Goal: Task Accomplishment & Management: Complete application form

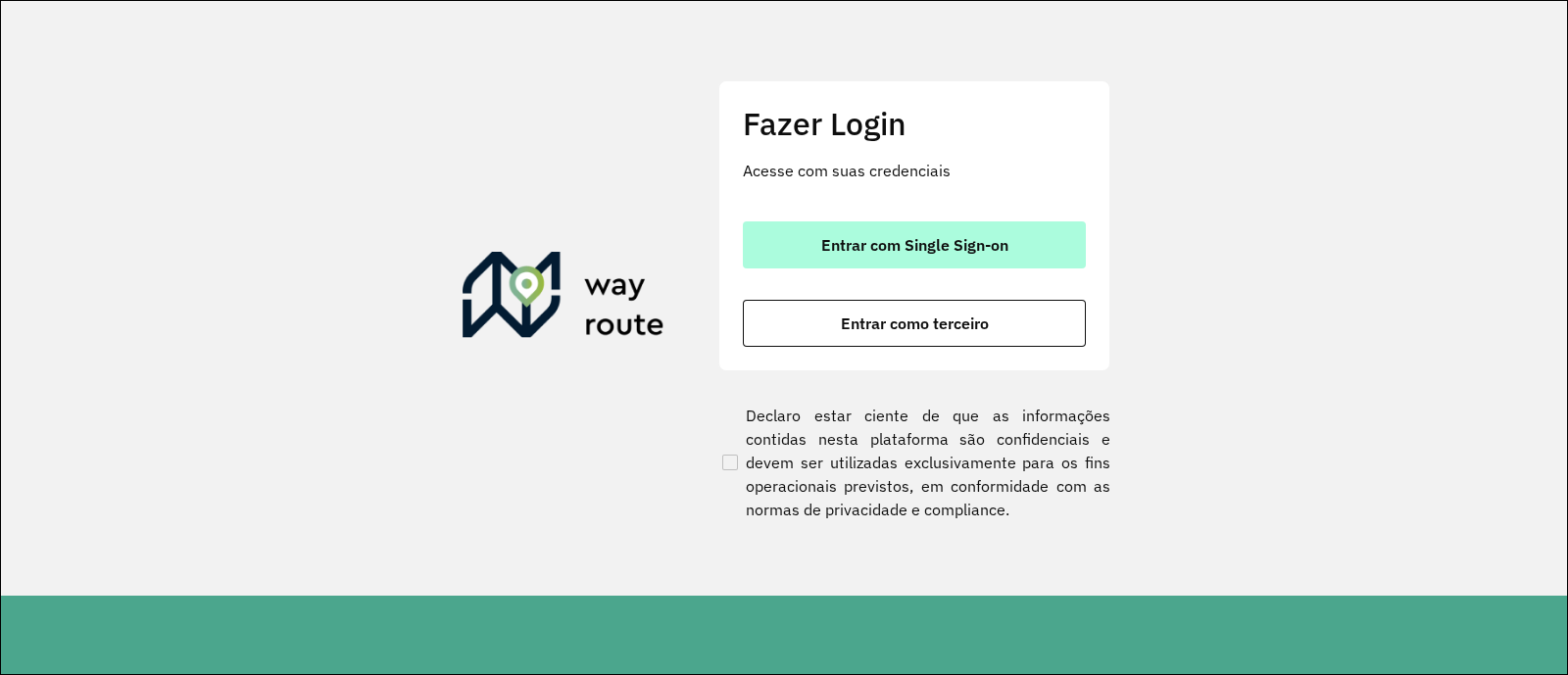
click at [893, 240] on span "Entrar com Single Sign-on" at bounding box center [914, 245] width 187 height 16
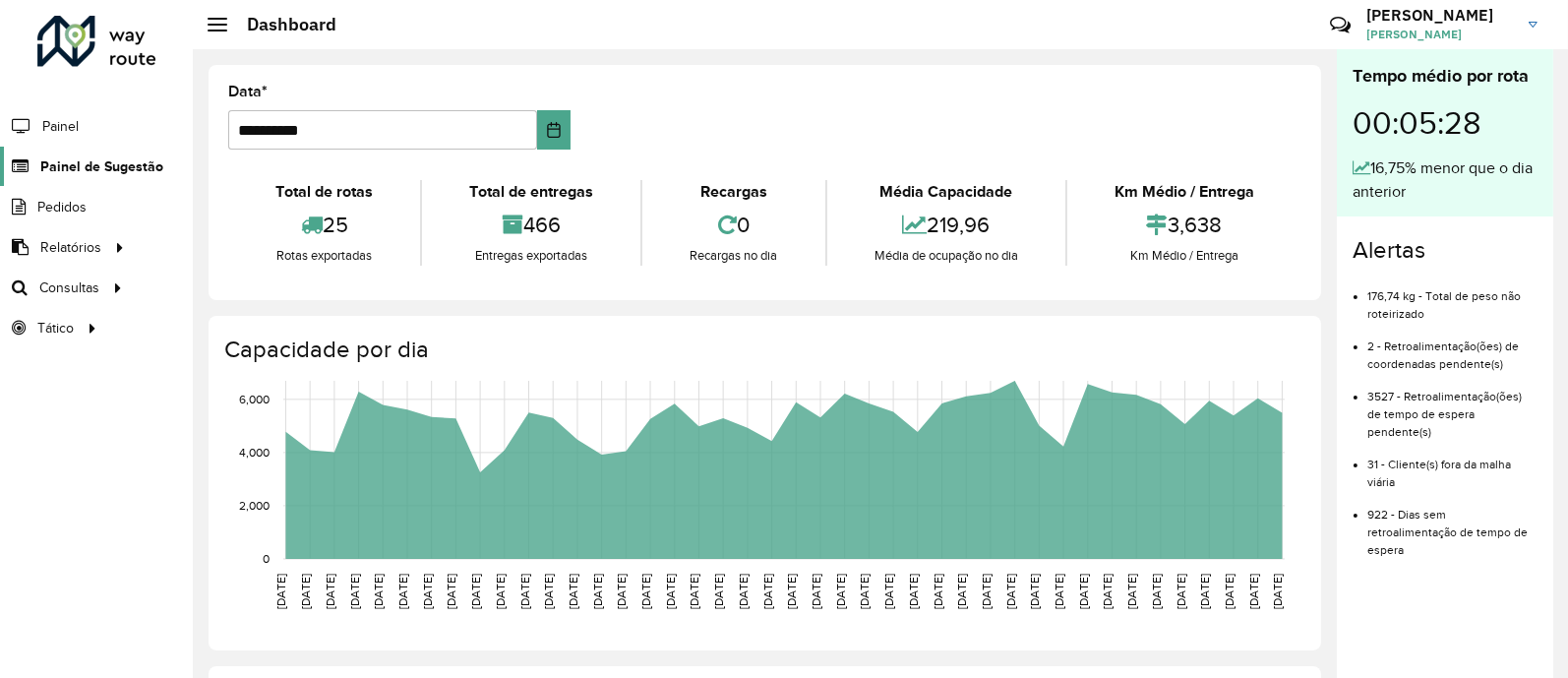
click at [85, 163] on span "Painel de Sugestão" at bounding box center [102, 166] width 123 height 21
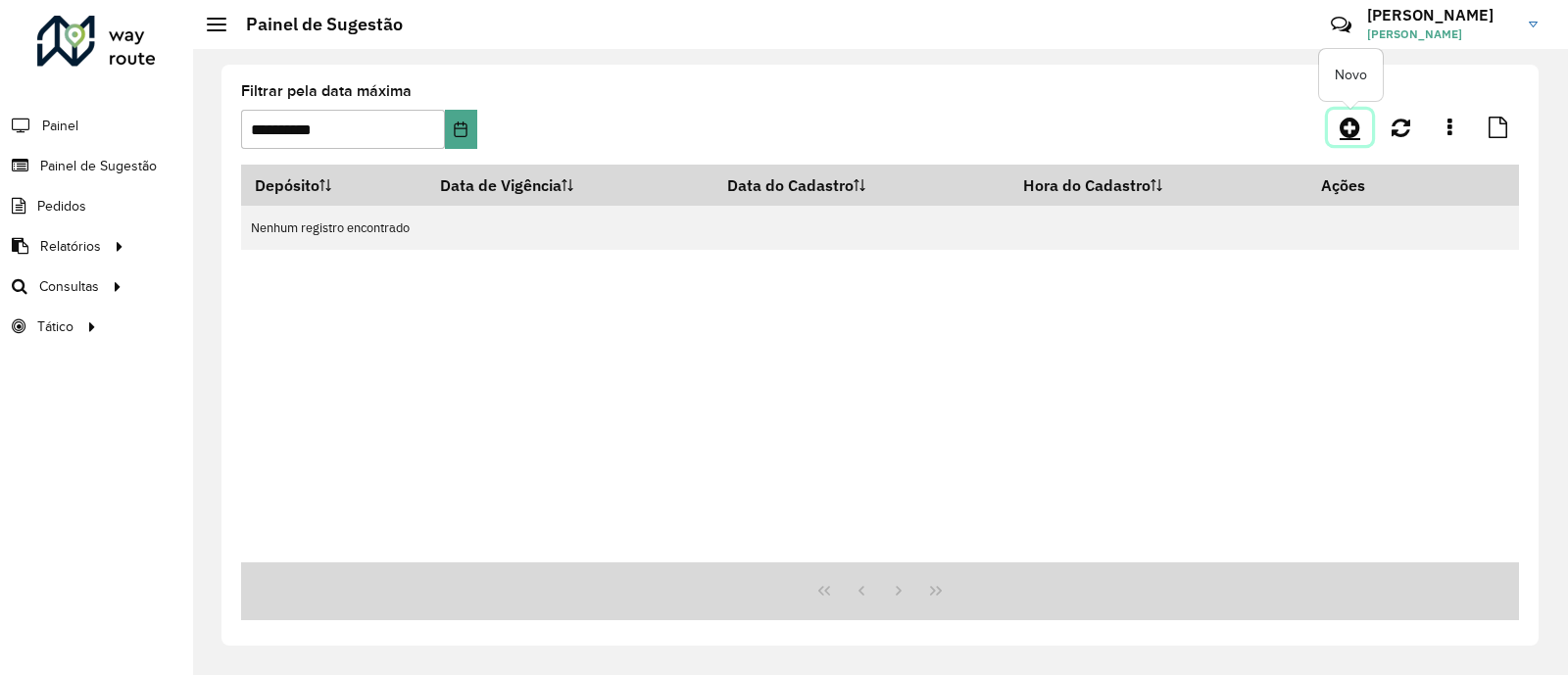
click at [1347, 120] on icon at bounding box center [1349, 127] width 21 height 24
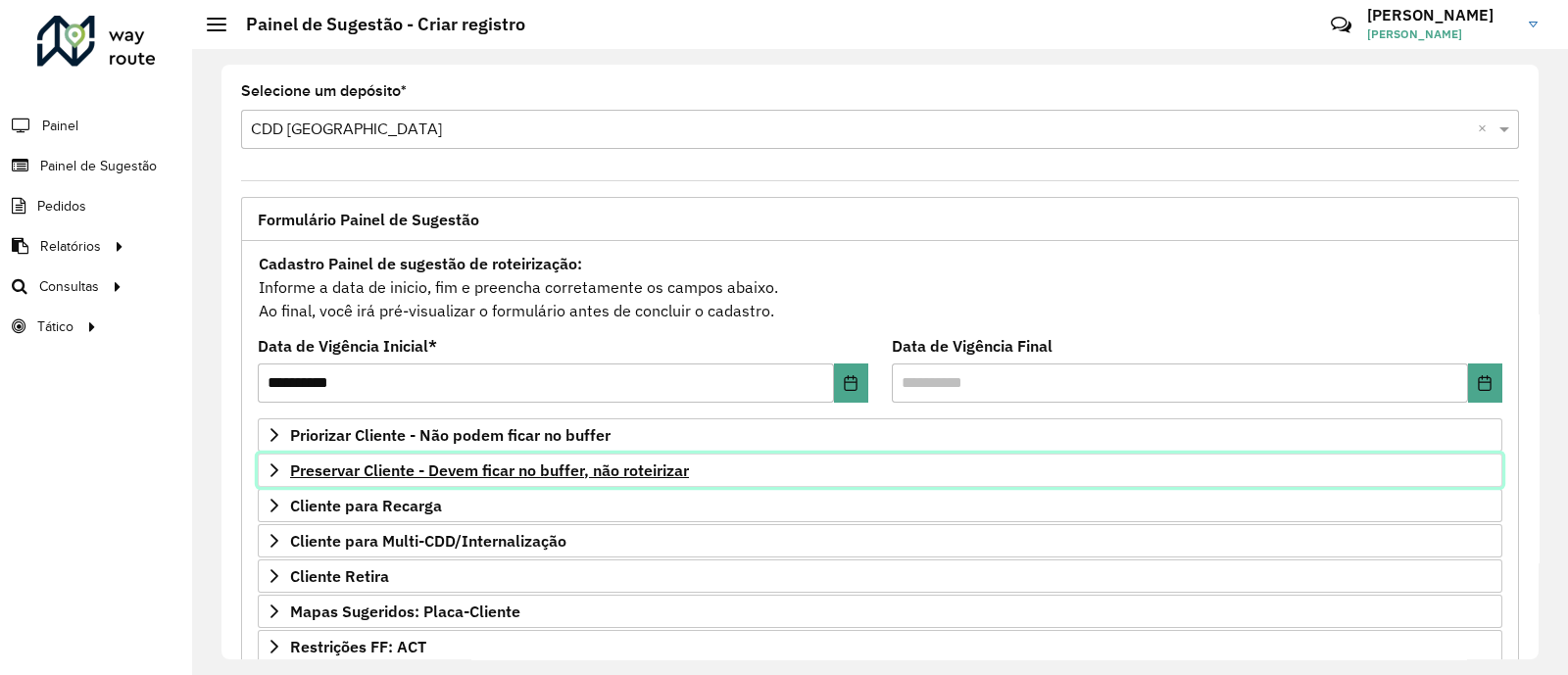
click at [488, 462] on span "Preservar Cliente - Devem ficar no buffer, não roteirizar" at bounding box center [489, 470] width 399 height 16
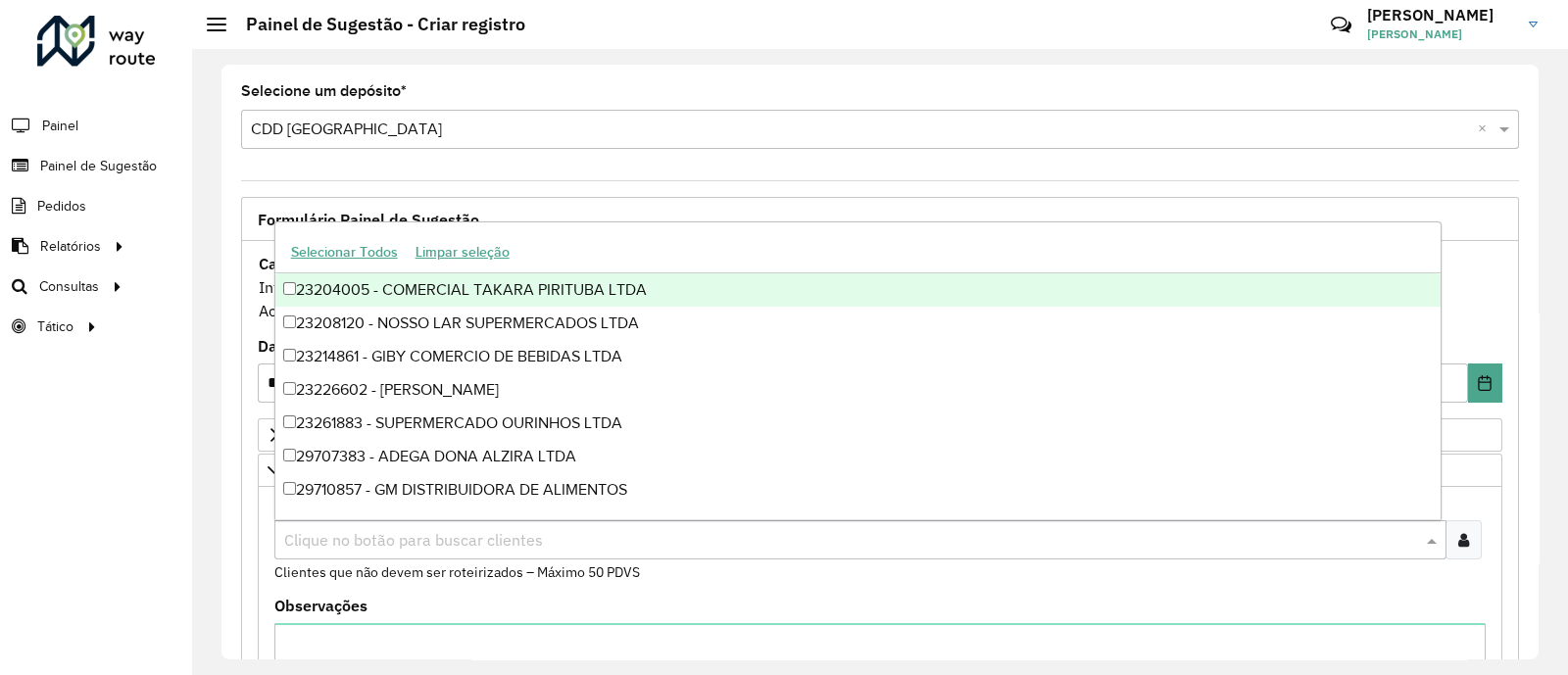
click at [485, 522] on div "Clique no botão para buscar clientes" at bounding box center [860, 540] width 1172 height 39
paste input "**********"
type input "**********"
click at [1450, 545] on div at bounding box center [1464, 540] width 36 height 39
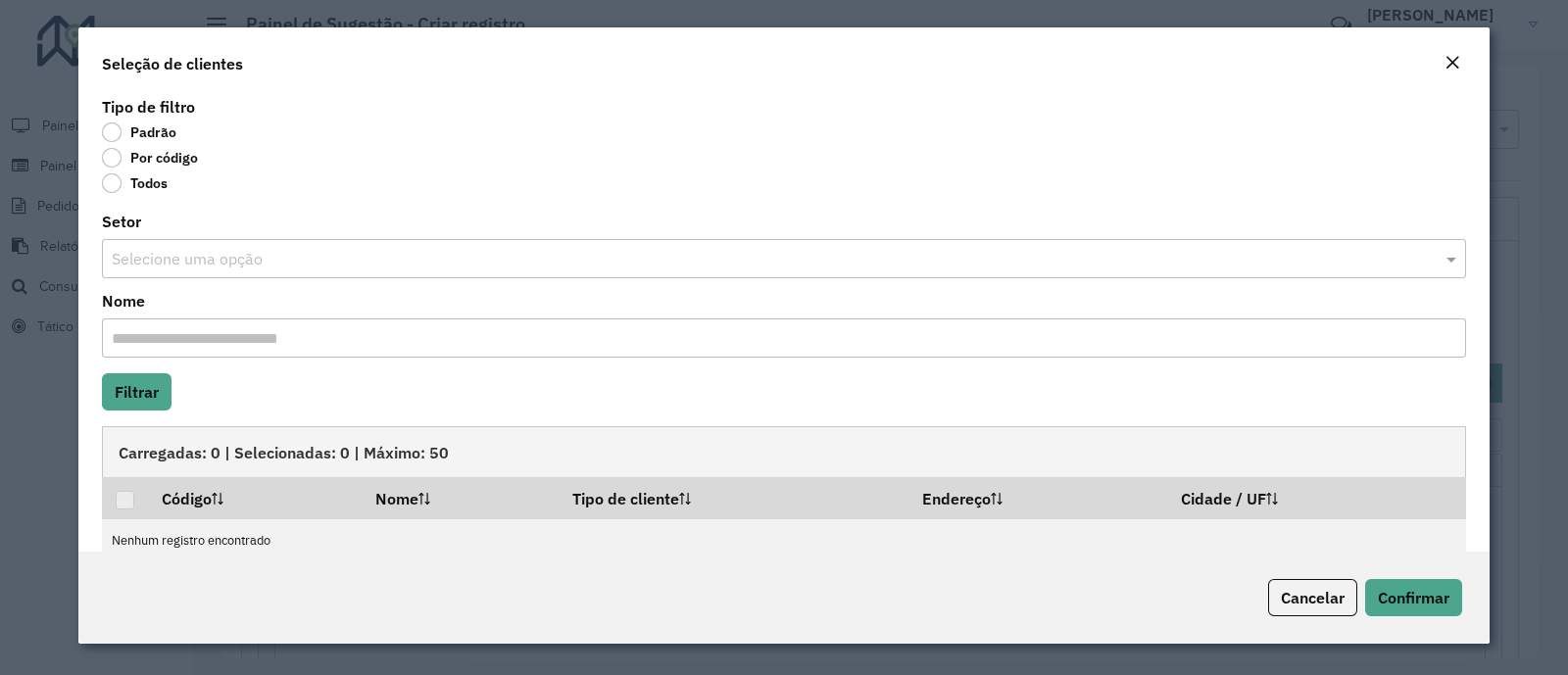
click at [110, 153] on label "Por código" at bounding box center [151, 157] width 96 height 20
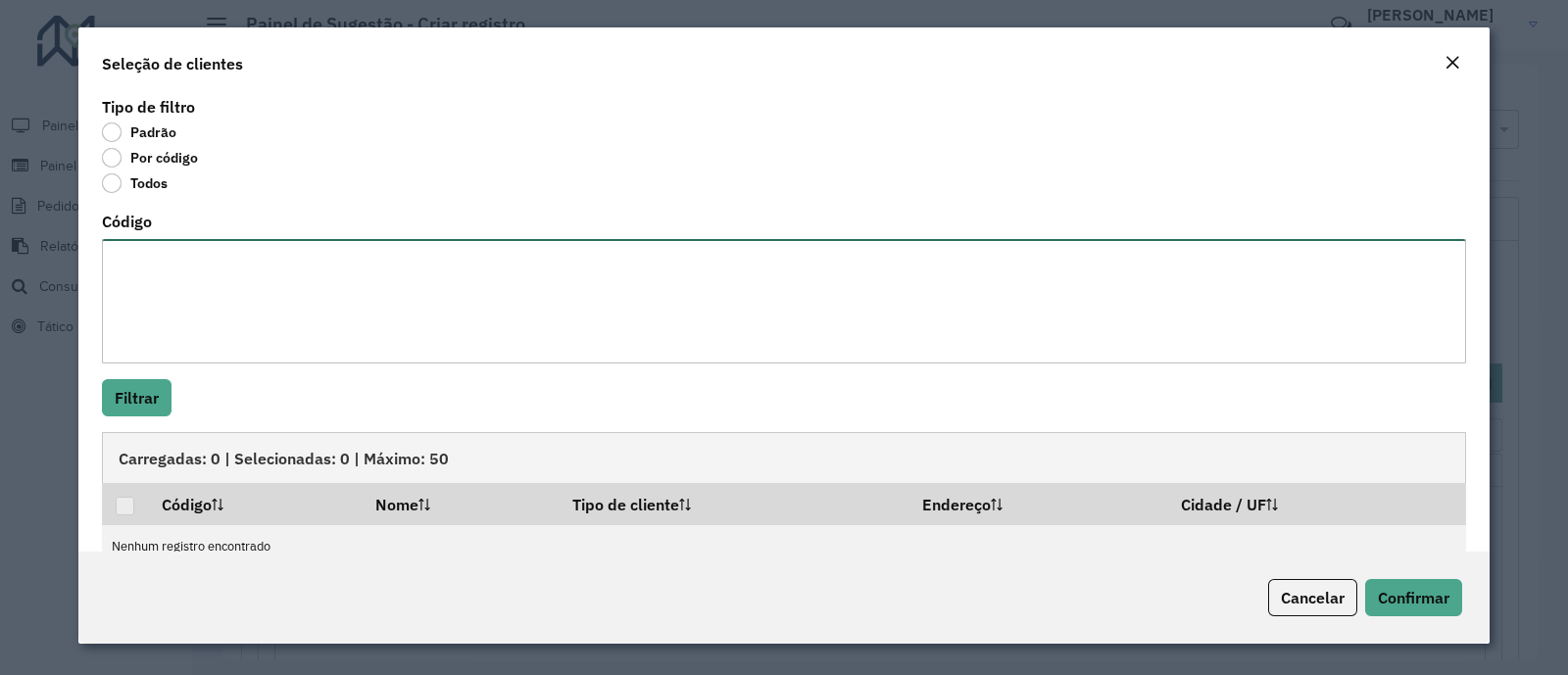
click at [327, 316] on textarea "Código" at bounding box center [784, 301] width 1364 height 124
paste textarea "**** **** **** **** **** **** **** **** **** **** ***** ***** ***** ***** *****…"
type textarea "**** **** **** **** **** **** **** **** **** **** ***** ***** ***** ***** *****…"
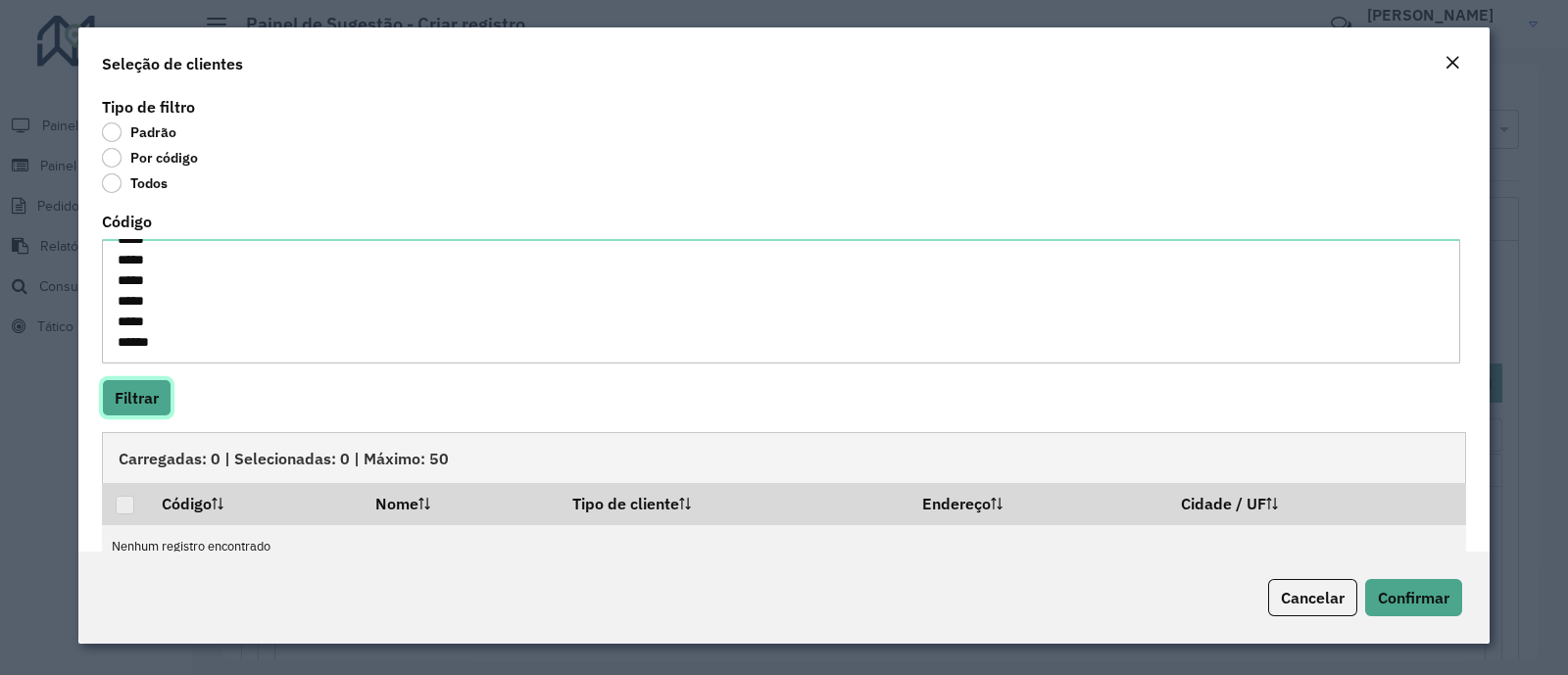
click at [146, 396] on button "Filtrar" at bounding box center [137, 398] width 70 height 37
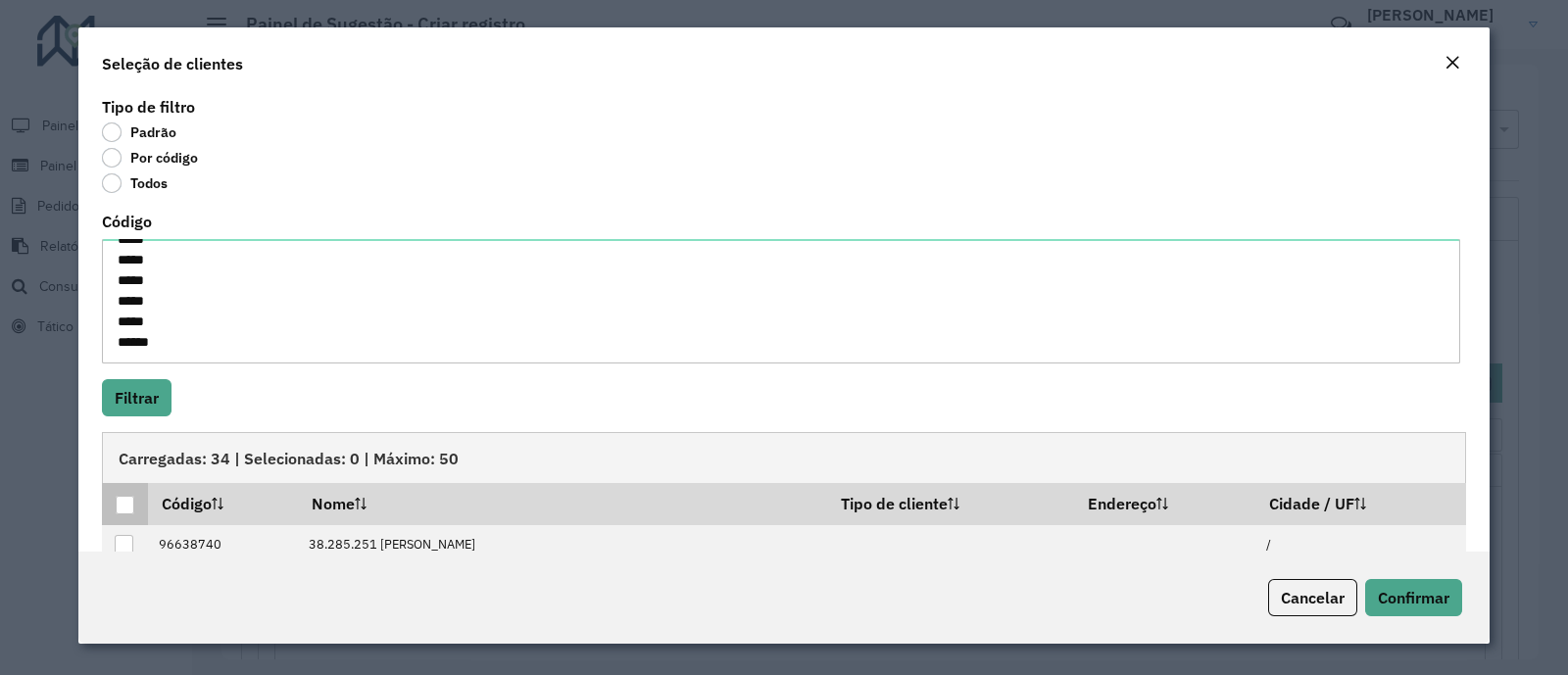
click at [127, 501] on div at bounding box center [124, 505] width 19 height 19
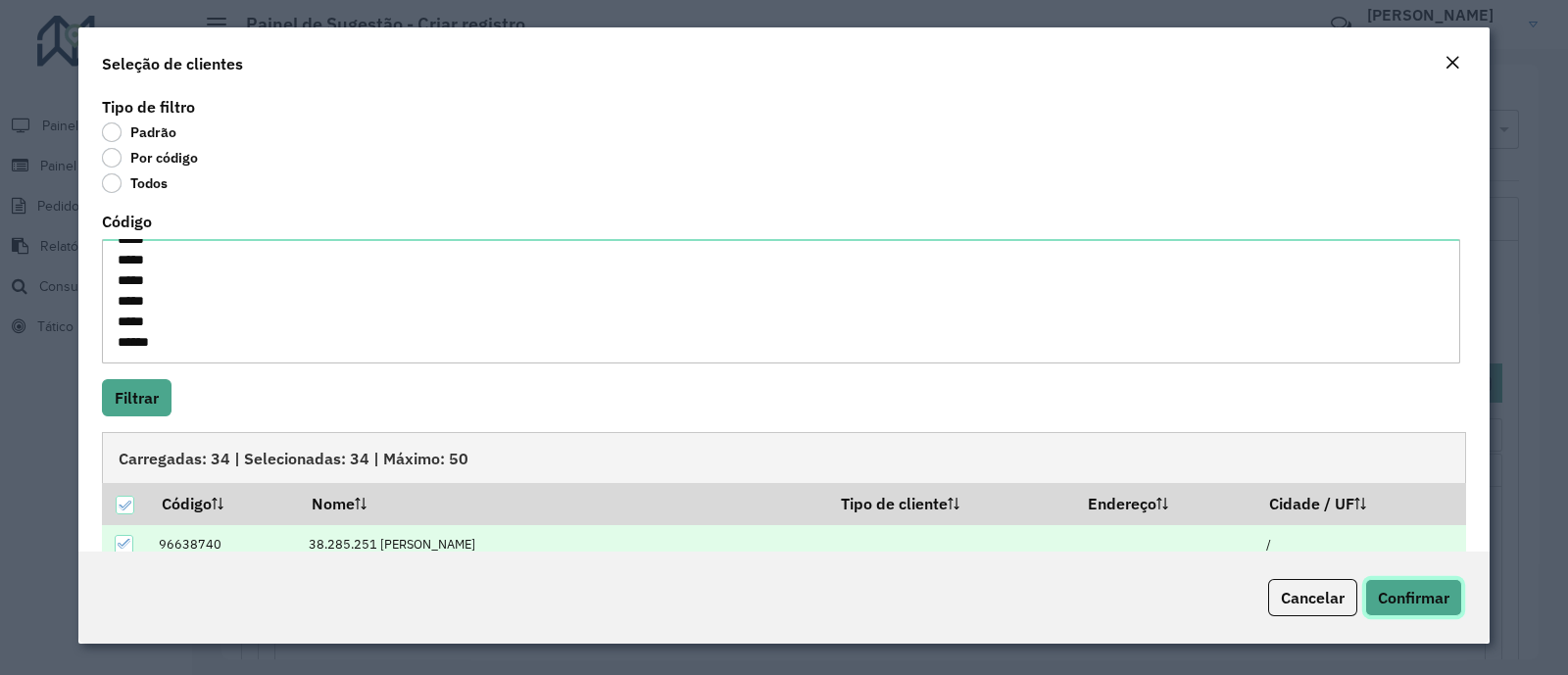
click at [1402, 602] on span "Confirmar" at bounding box center [1413, 597] width 72 height 20
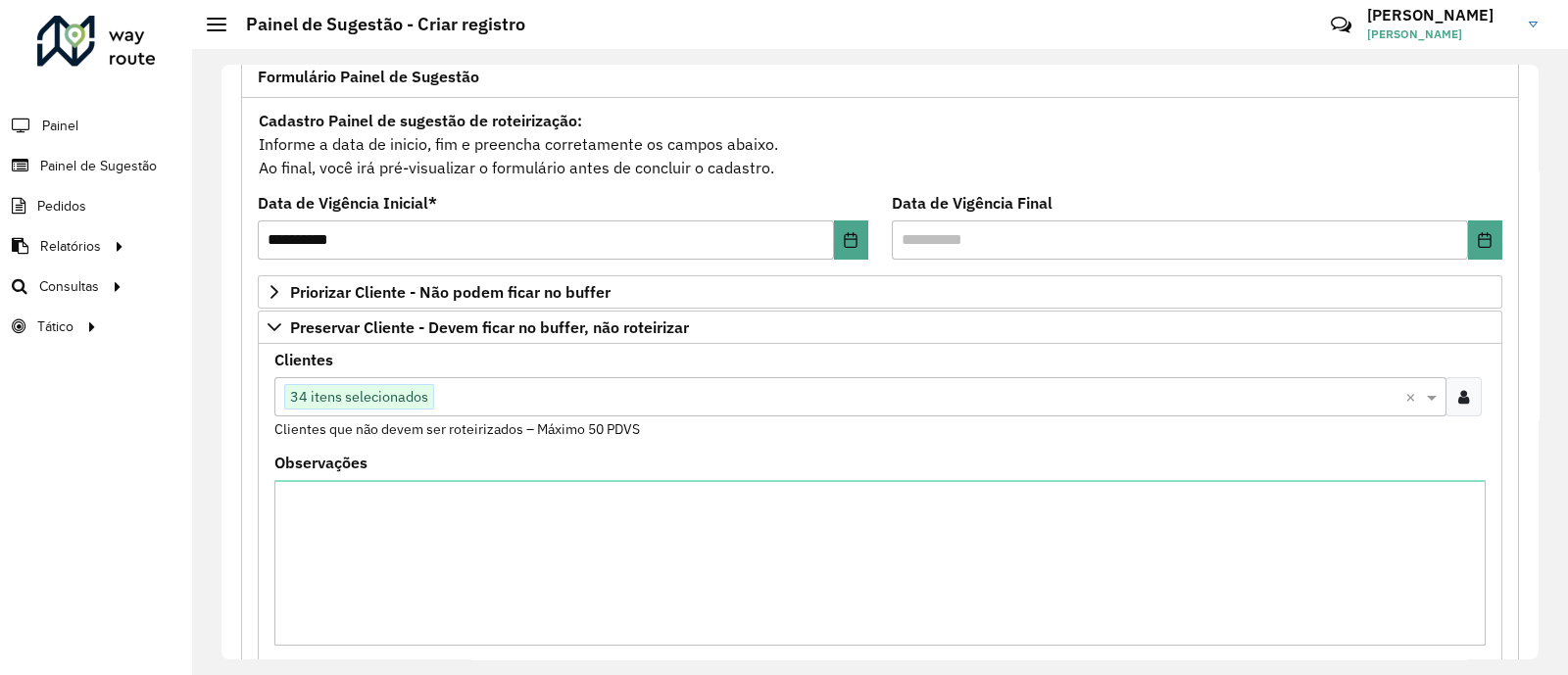
scroll to position [185, 0]
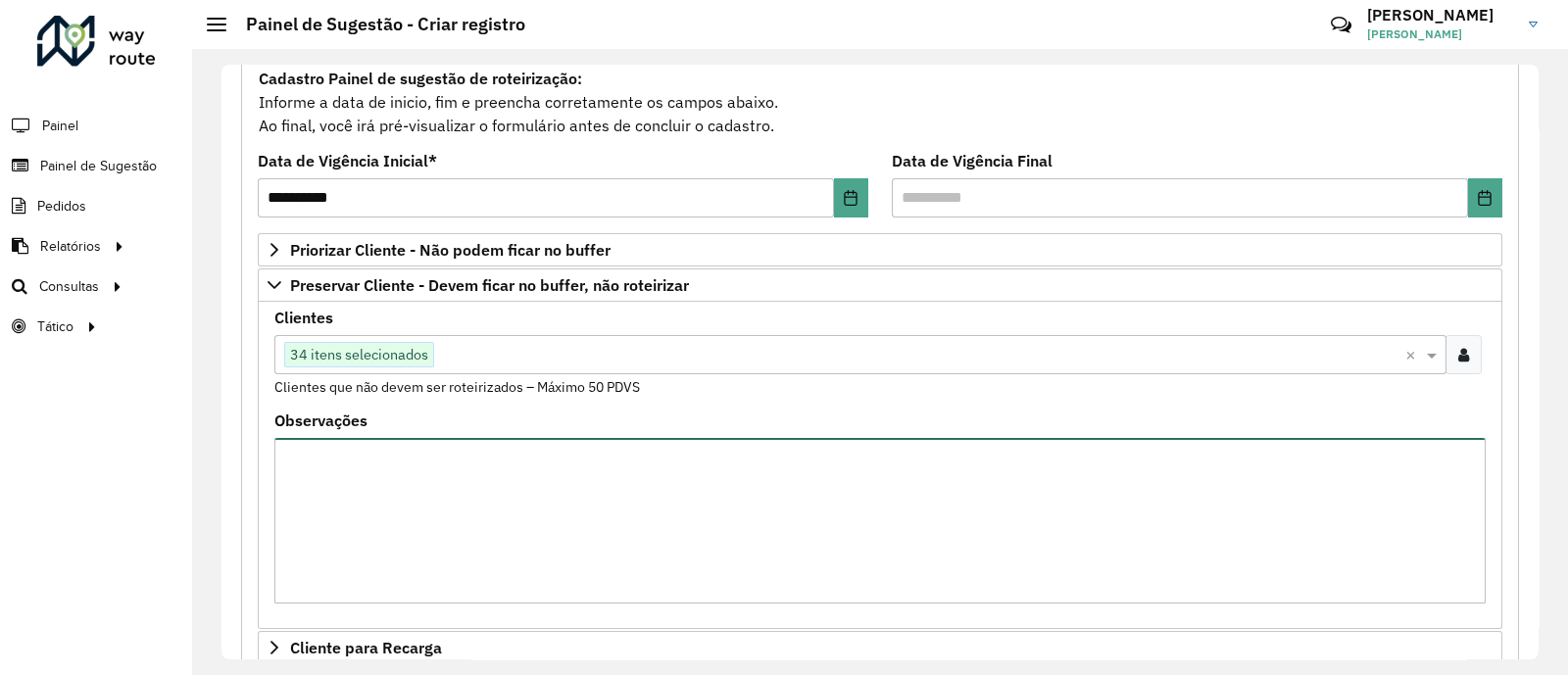
click at [652, 485] on textarea "Observações" at bounding box center [880, 521] width 1212 height 165
type textarea "*"
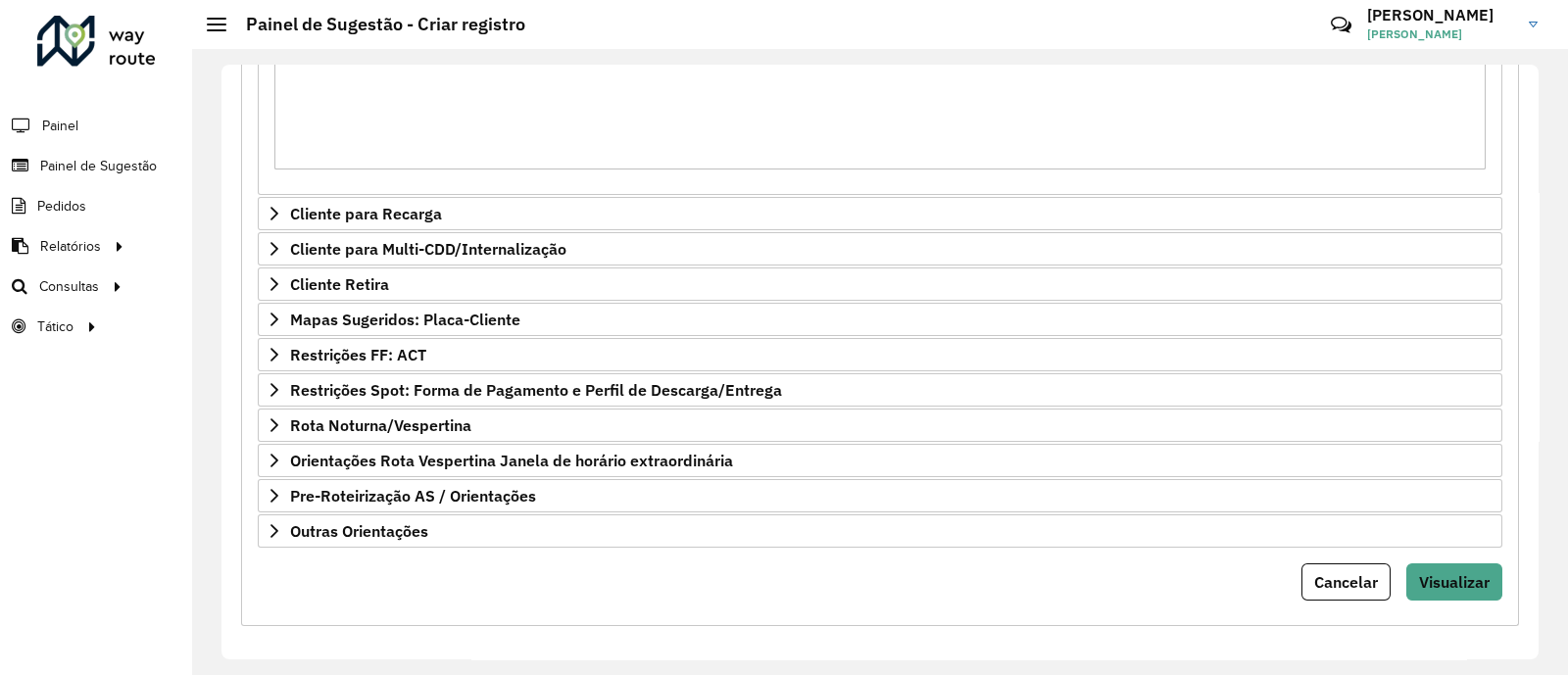
scroll to position [624, 0]
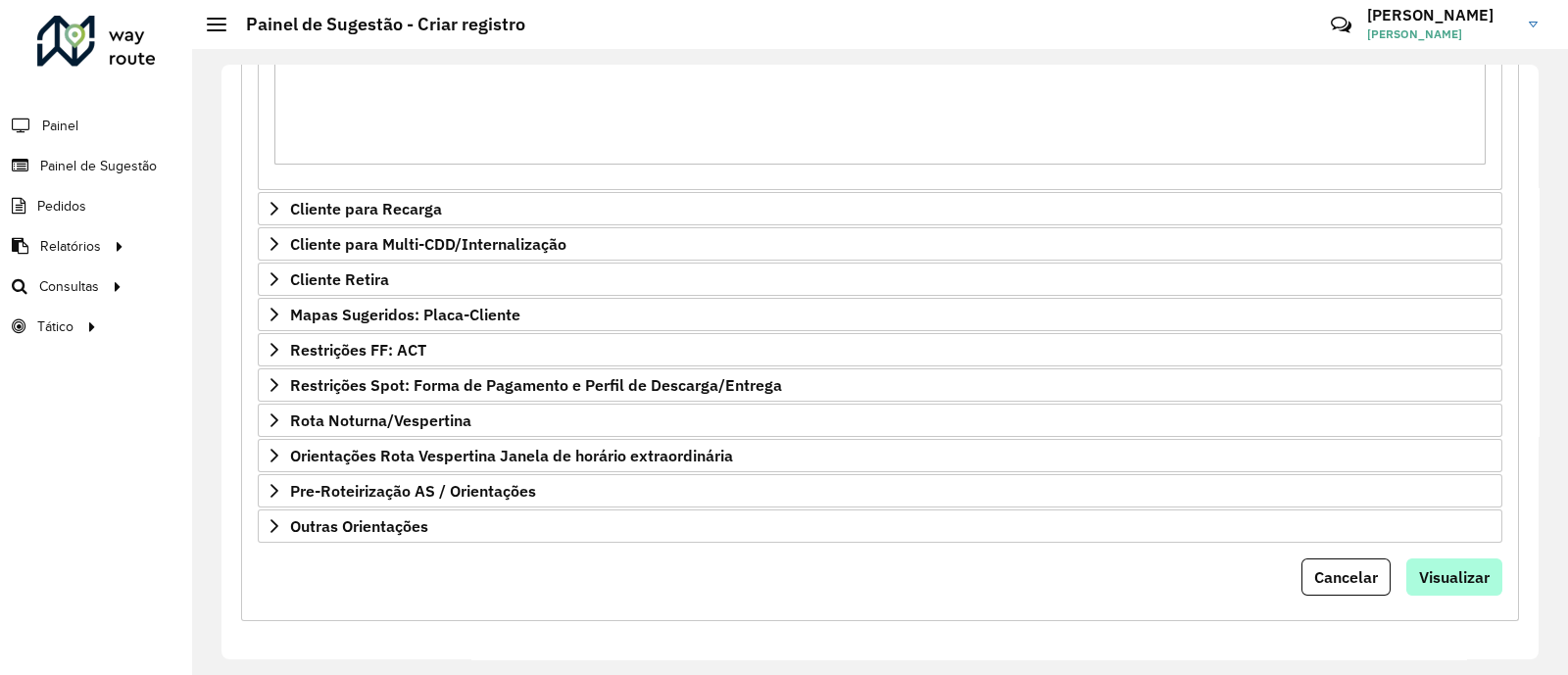
type textarea "**********"
click at [1473, 585] on button "Visualizar" at bounding box center [1455, 577] width 96 height 37
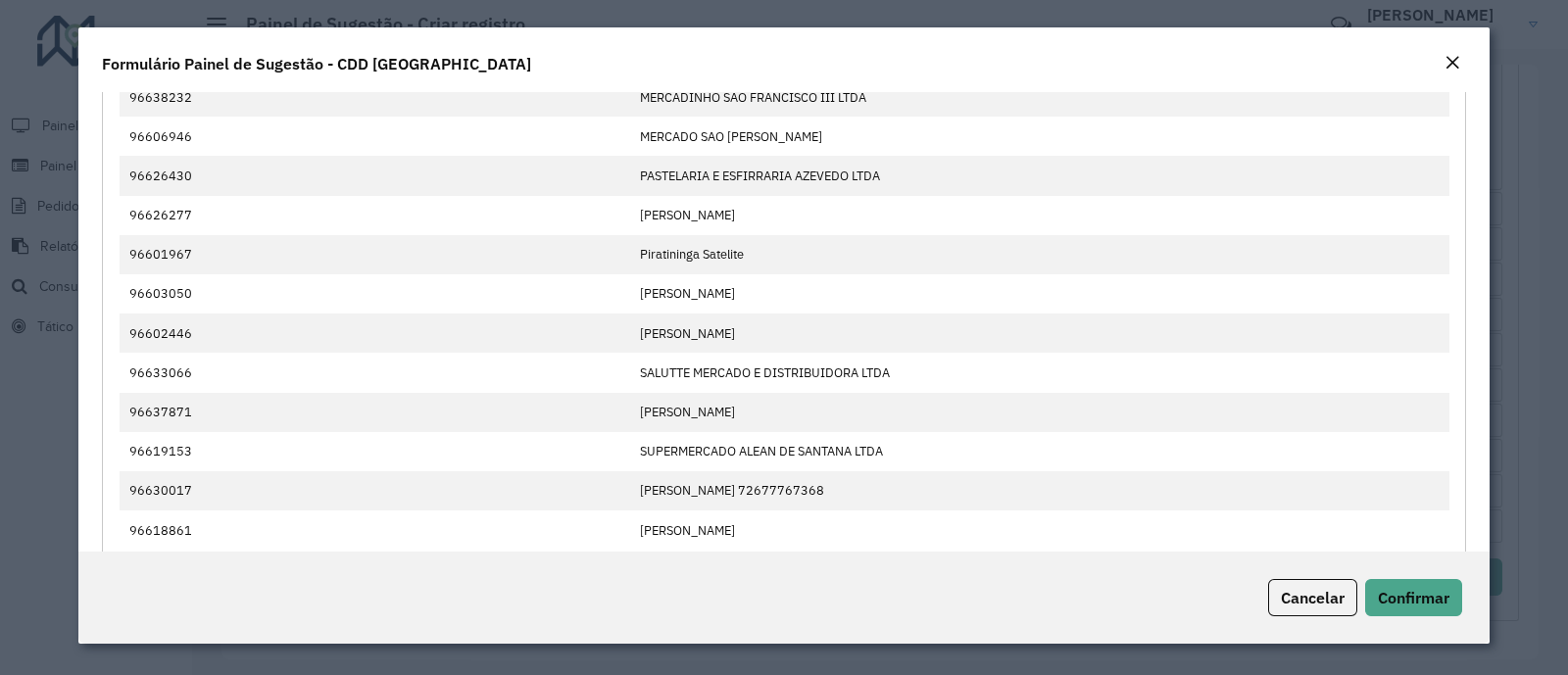
scroll to position [1309, 0]
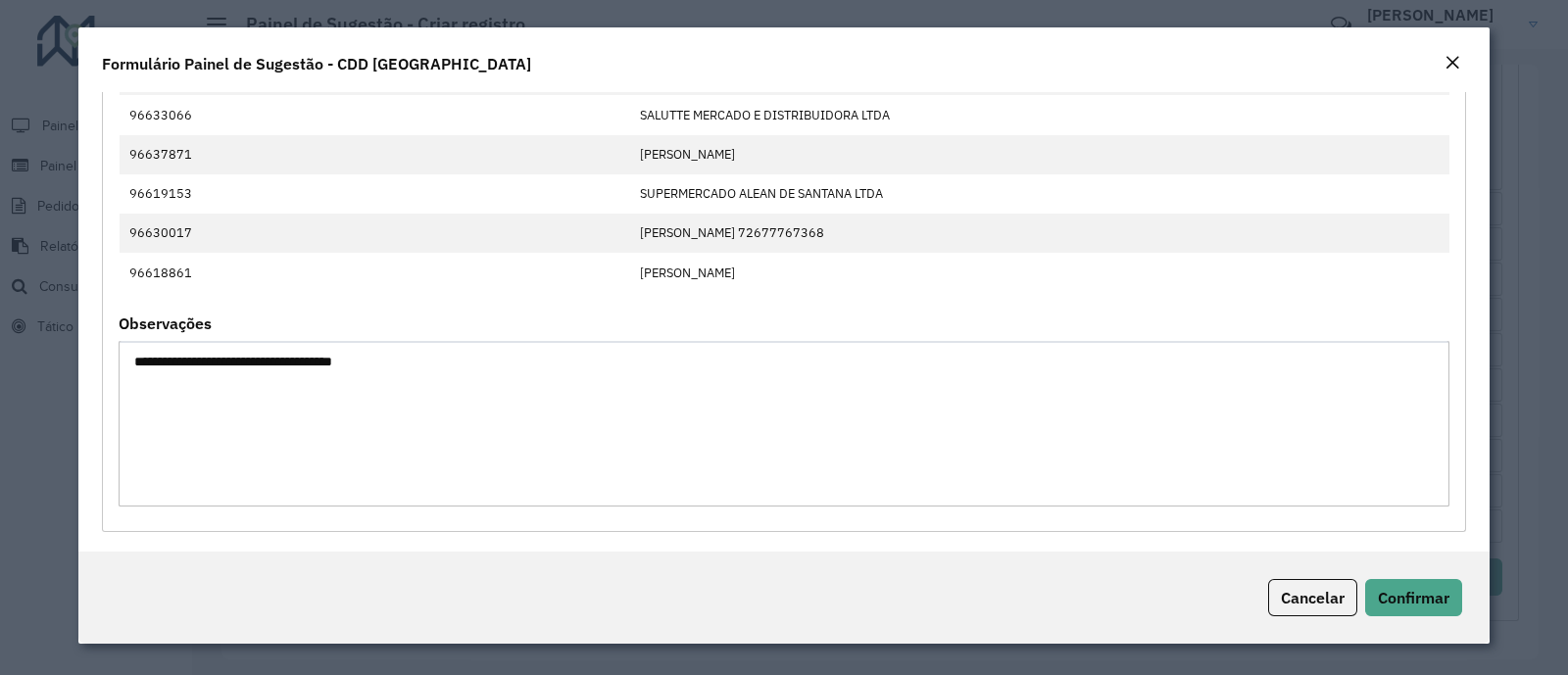
click at [1422, 577] on div "Cancelar Confirmar" at bounding box center [784, 598] width 1411 height 92
click at [1422, 584] on button "Confirmar" at bounding box center [1413, 597] width 97 height 37
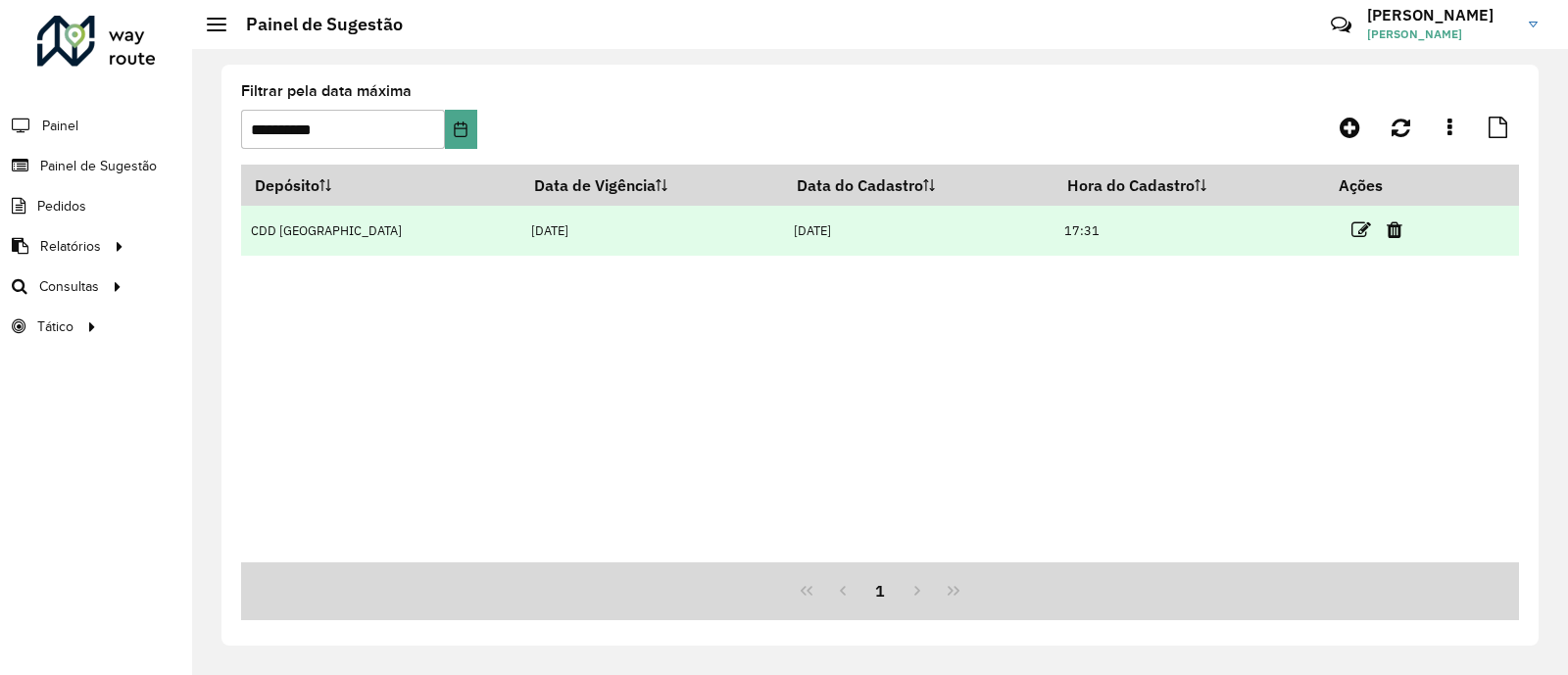
click at [1365, 243] on link at bounding box center [1361, 229] width 20 height 27
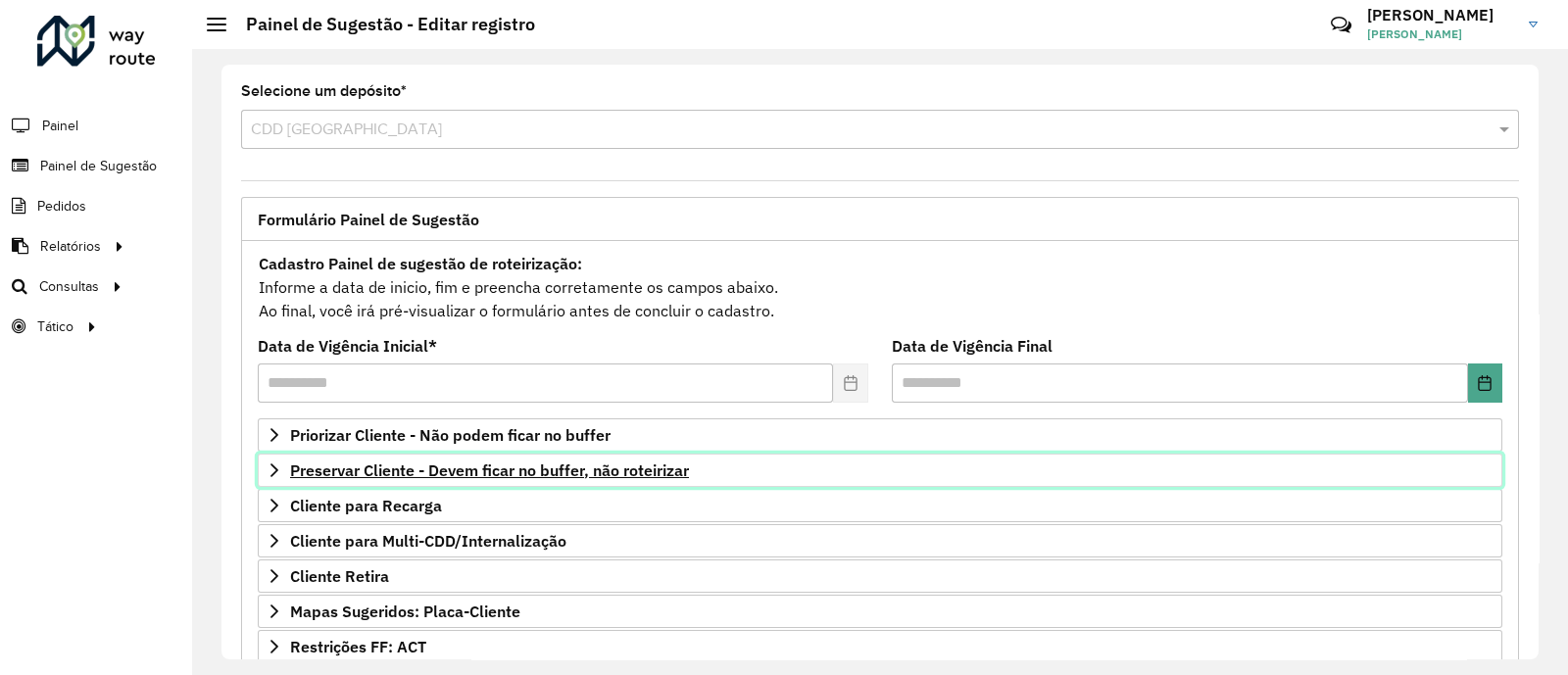
click at [563, 467] on span "Preservar Cliente - Devem ficar no buffer, não roteirizar" at bounding box center [489, 470] width 399 height 16
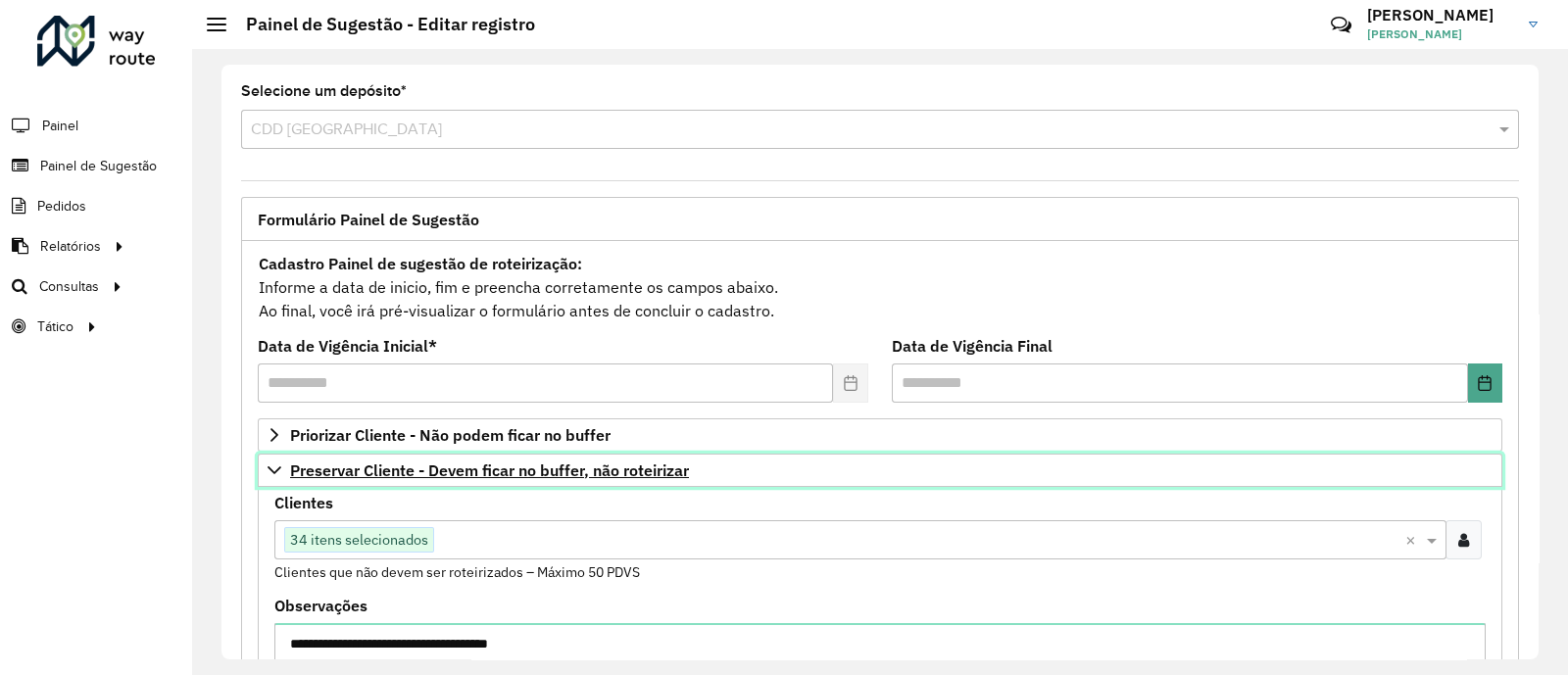
click at [563, 467] on span "Preservar Cliente - Devem ficar no buffer, não roteirizar" at bounding box center [489, 470] width 399 height 16
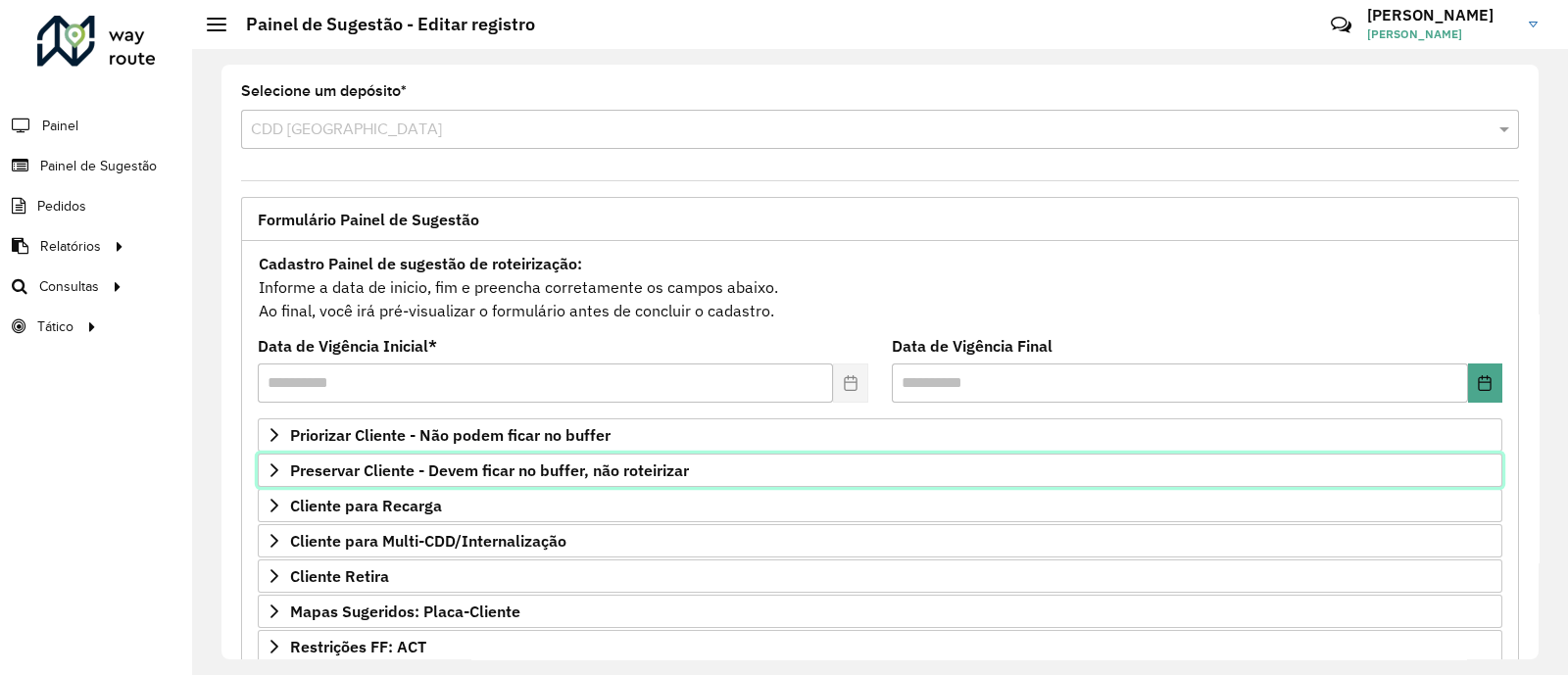
scroll to position [296, 0]
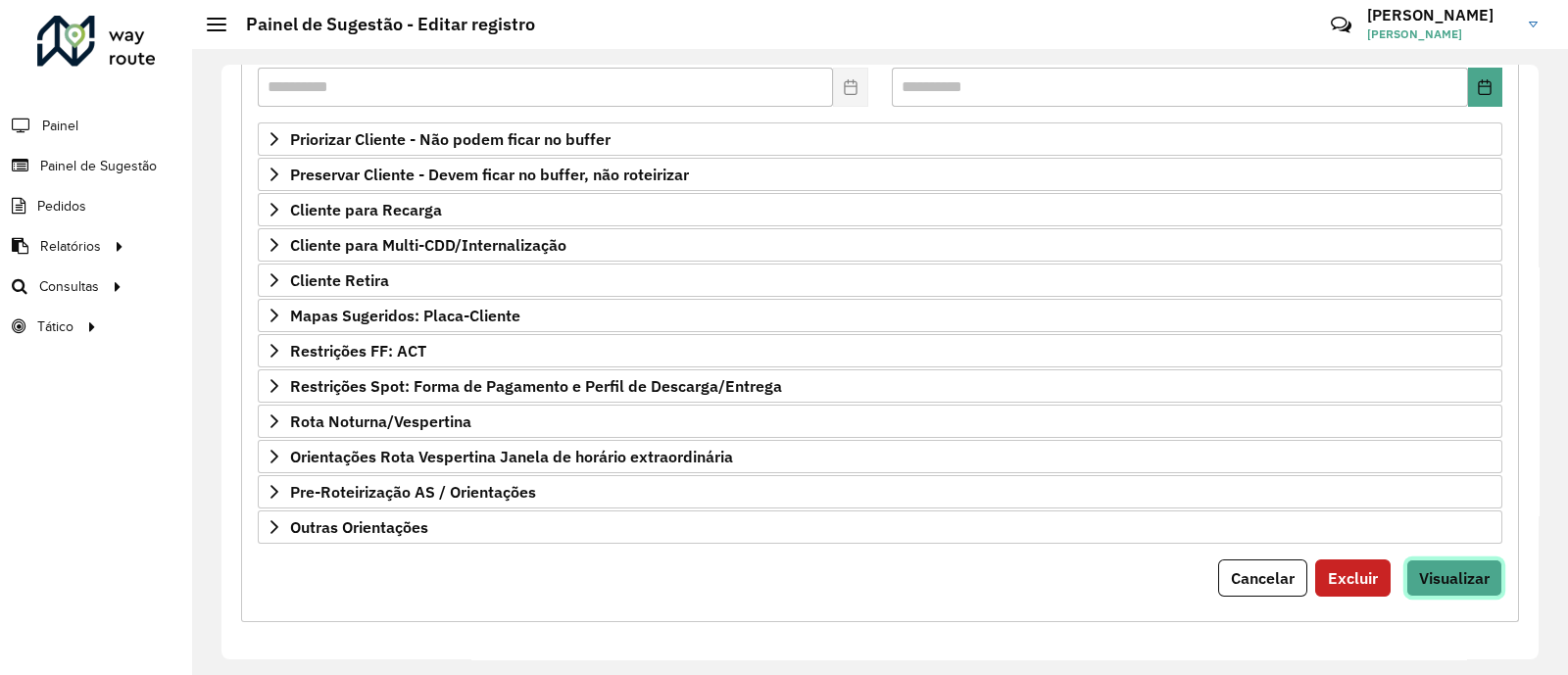
click at [1465, 579] on span "Visualizar" at bounding box center [1455, 578] width 71 height 20
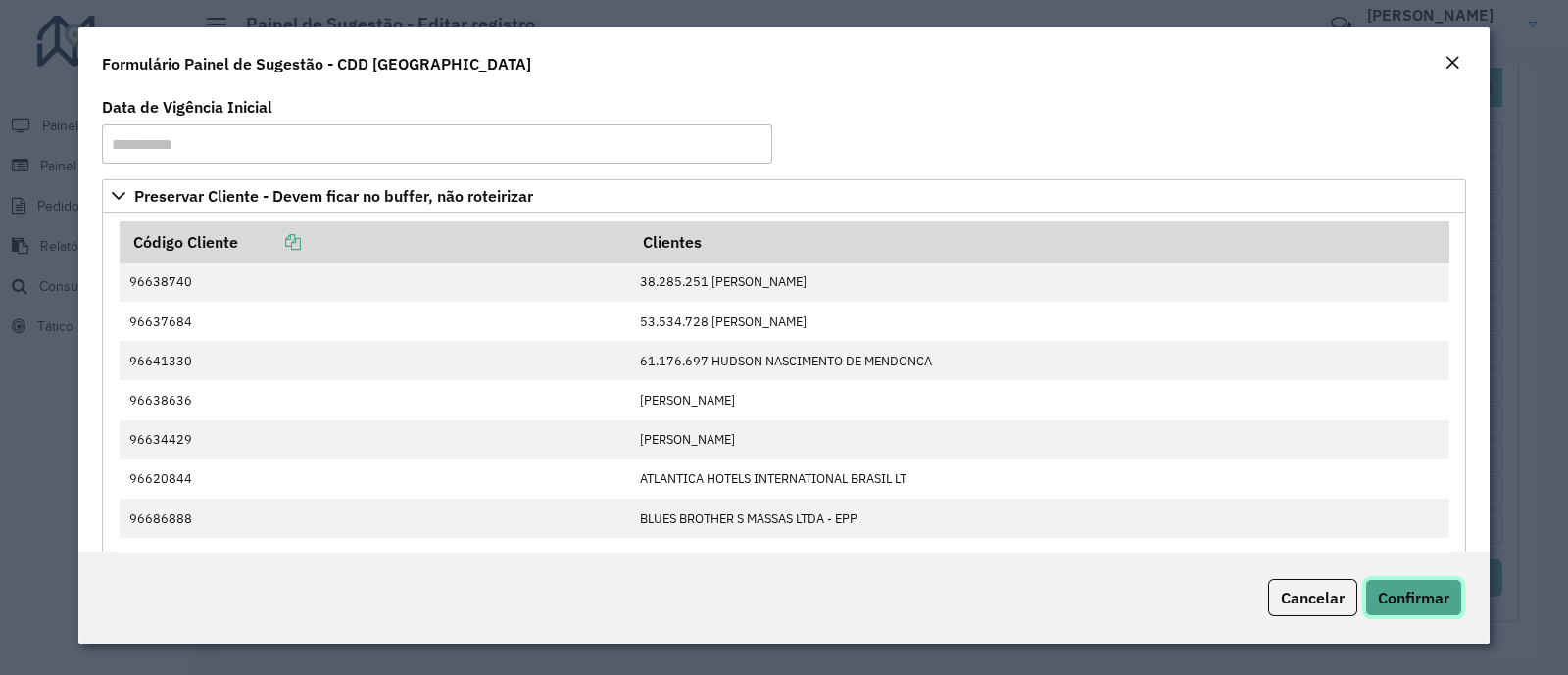
click at [1439, 607] on button "Confirmar" at bounding box center [1413, 597] width 97 height 37
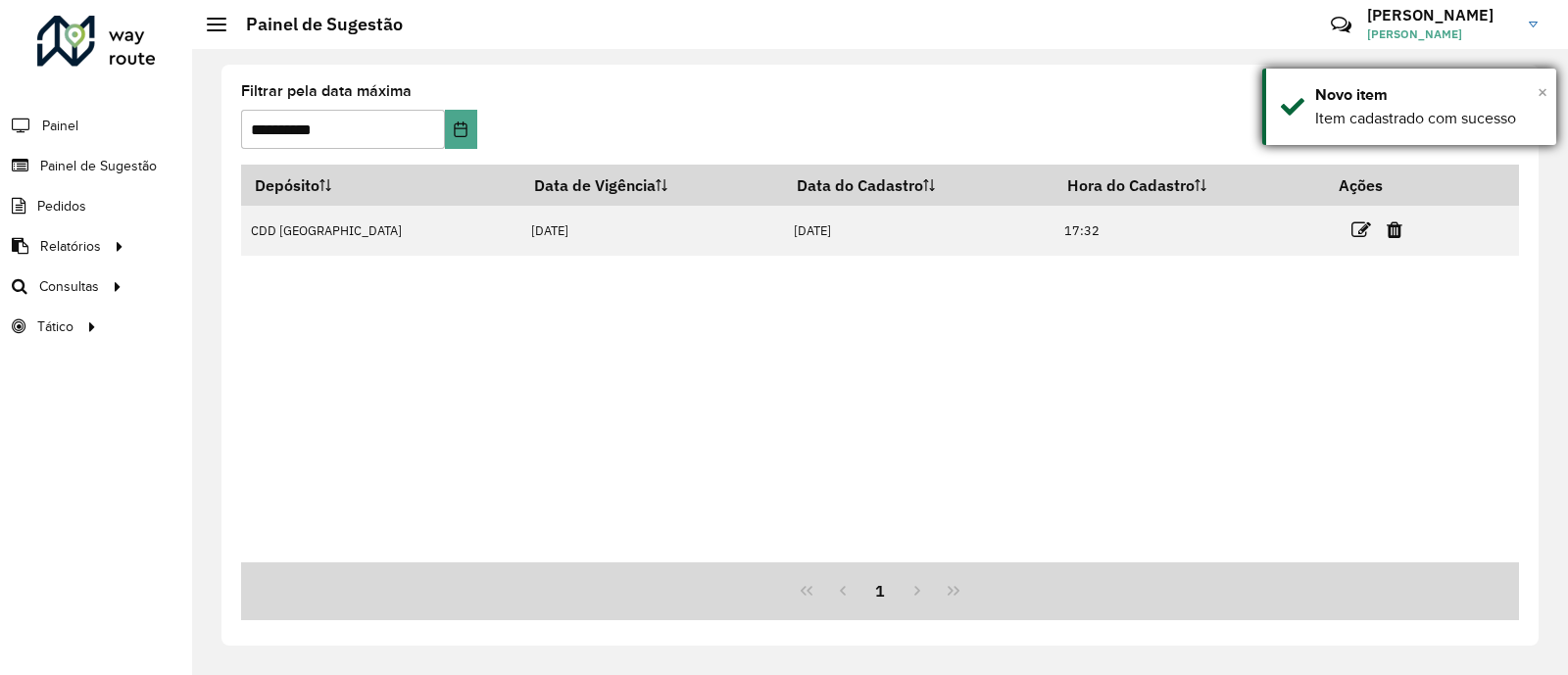
click at [1538, 90] on span "×" at bounding box center [1542, 92] width 10 height 22
